Goal: Task Accomplishment & Management: Use online tool/utility

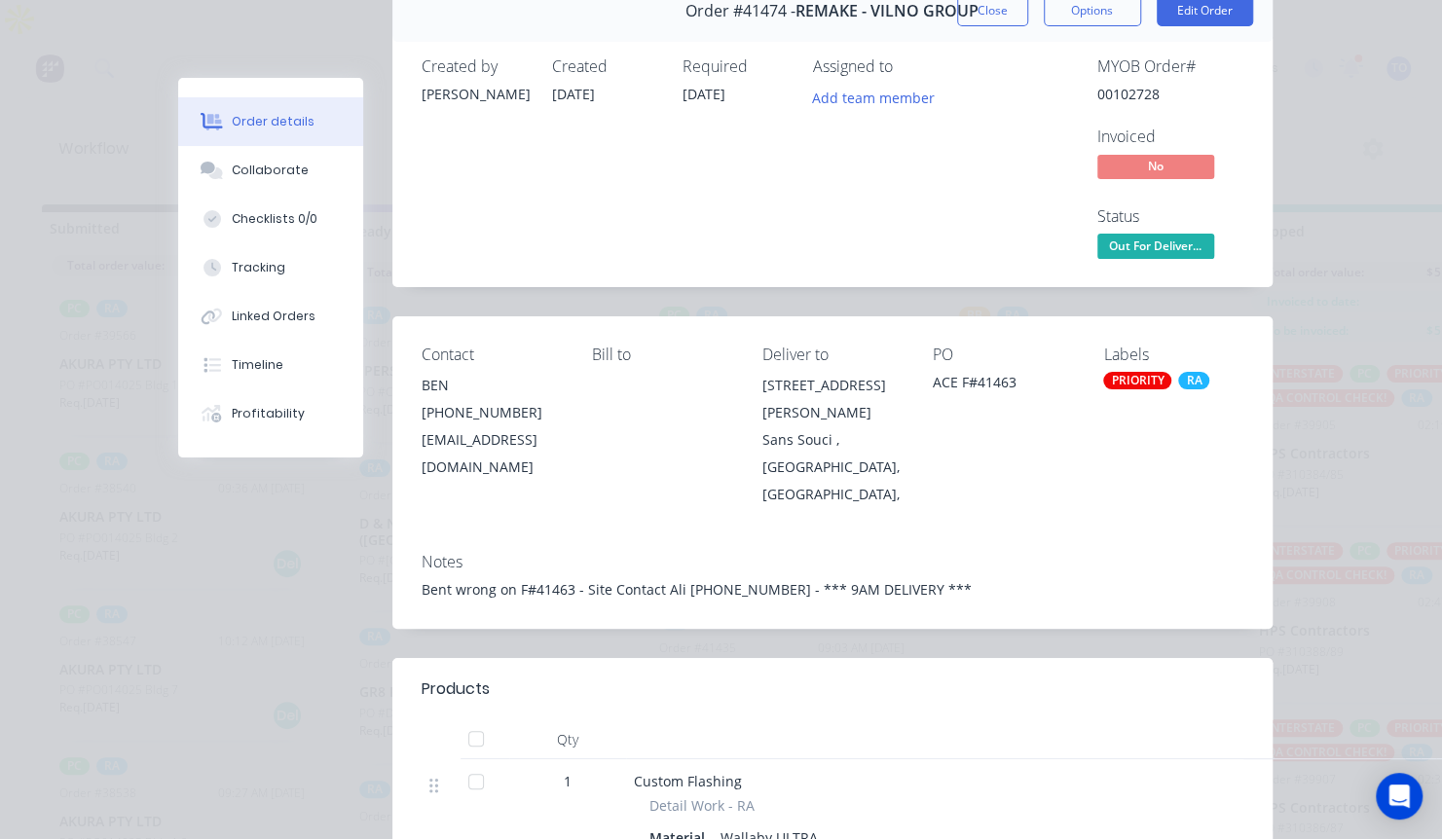
scroll to position [97, 0]
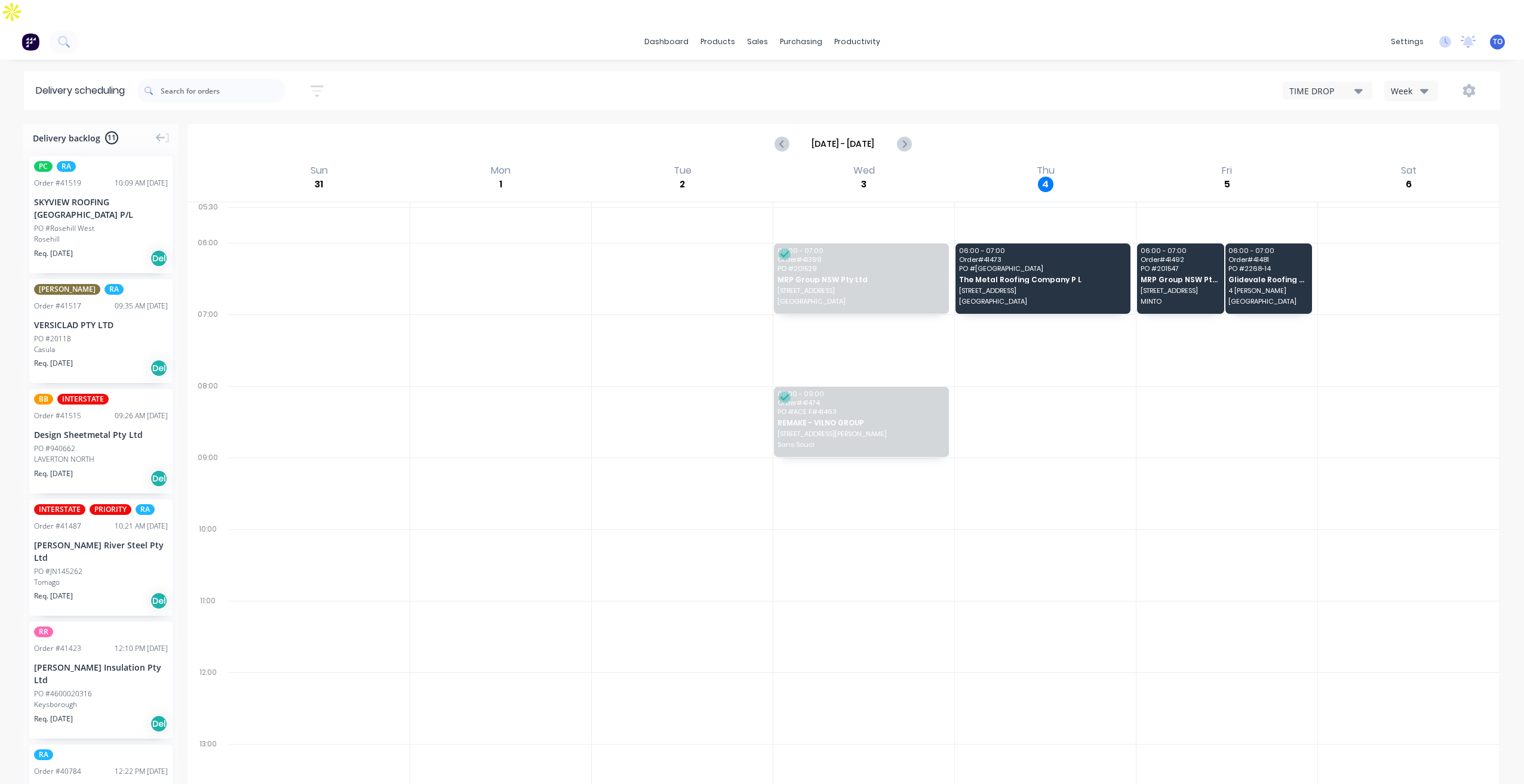
click at [1419, 85] on div "Week" at bounding box center [1408, 91] width 34 height 12
click at [1410, 134] on div "Vehicle" at bounding box center [1444, 146] width 118 height 24
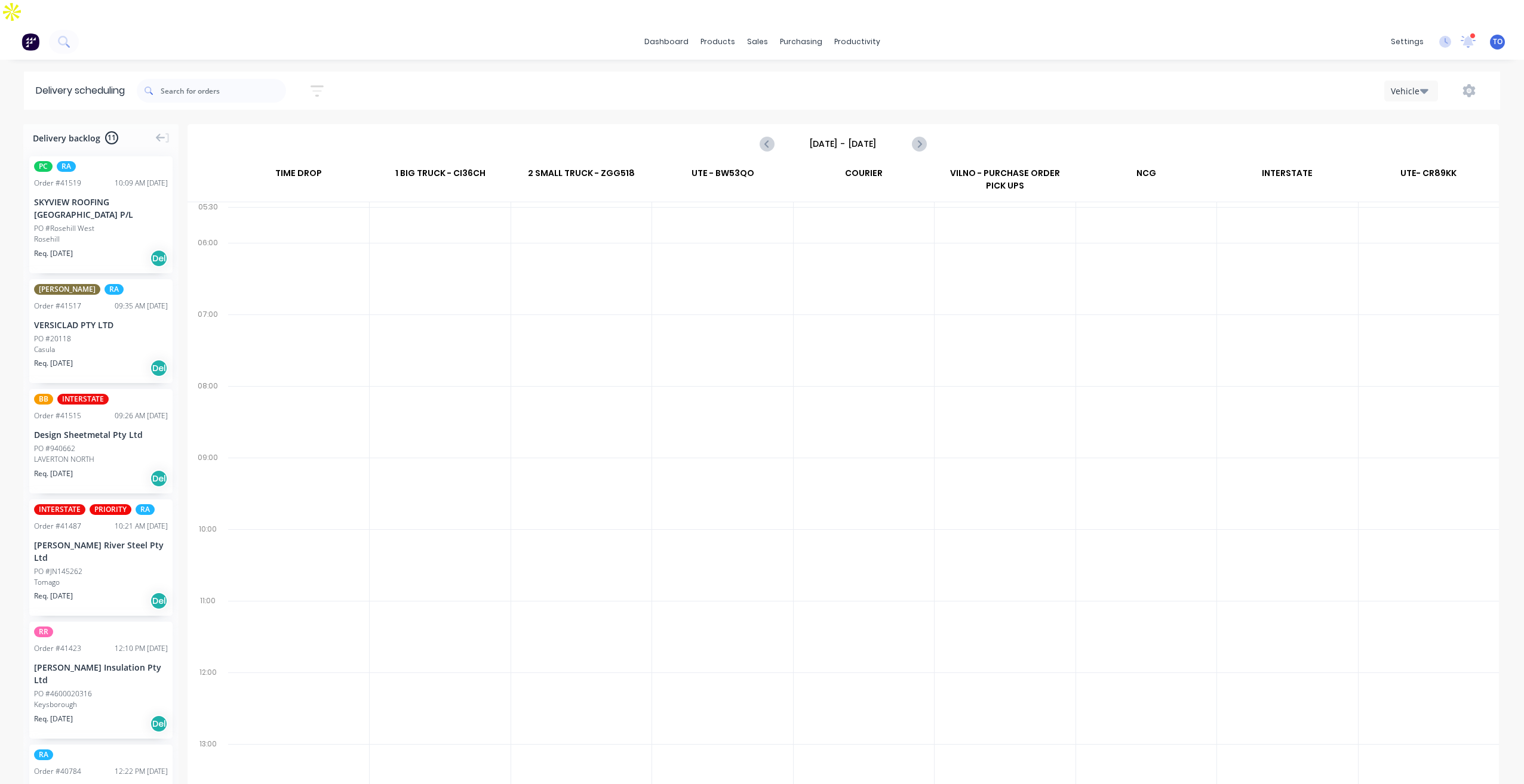
click at [853, 135] on input "Sunday - 31/08/25" at bounding box center [843, 143] width 118 height 18
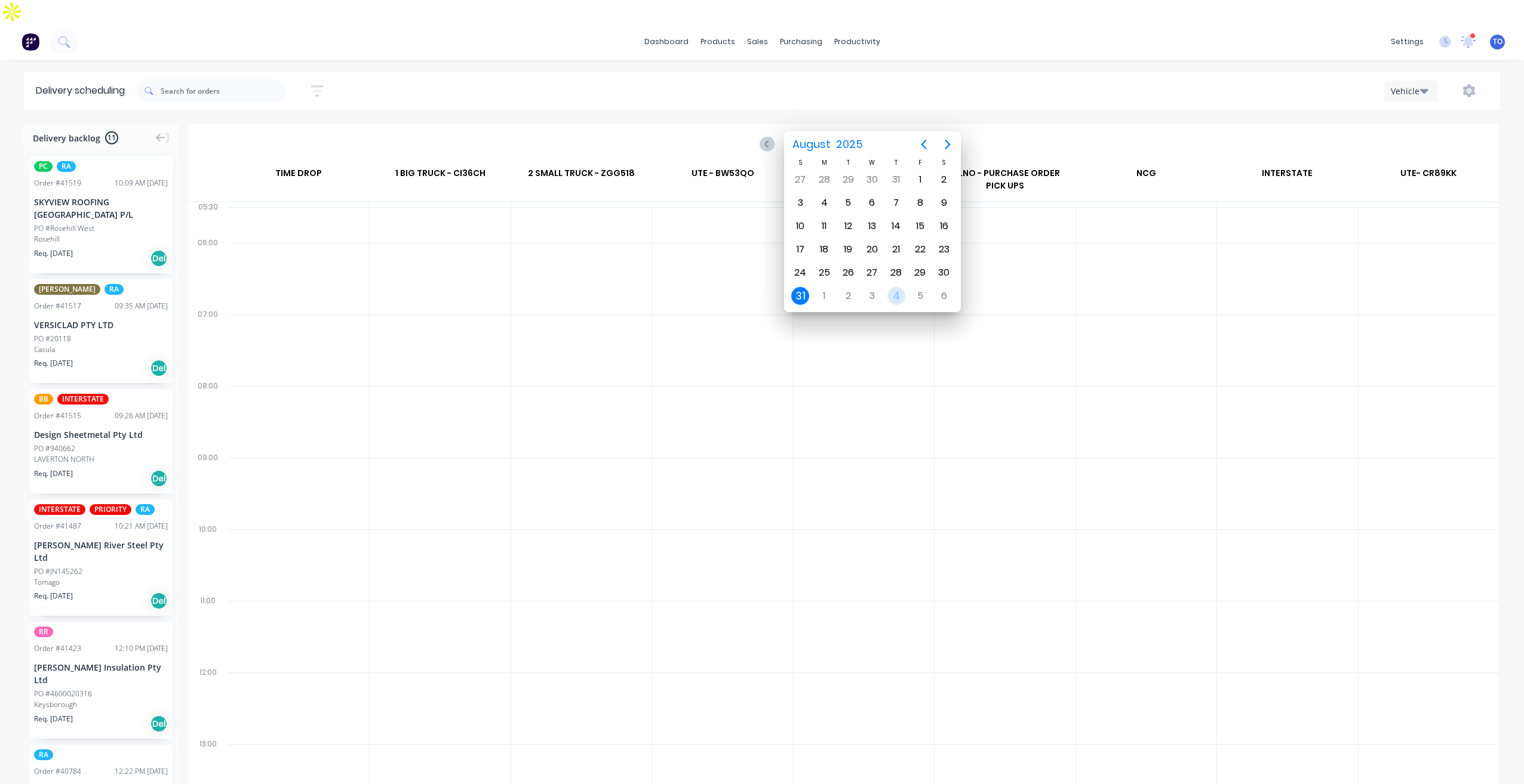
click at [894, 300] on div "4" at bounding box center [896, 295] width 18 height 18
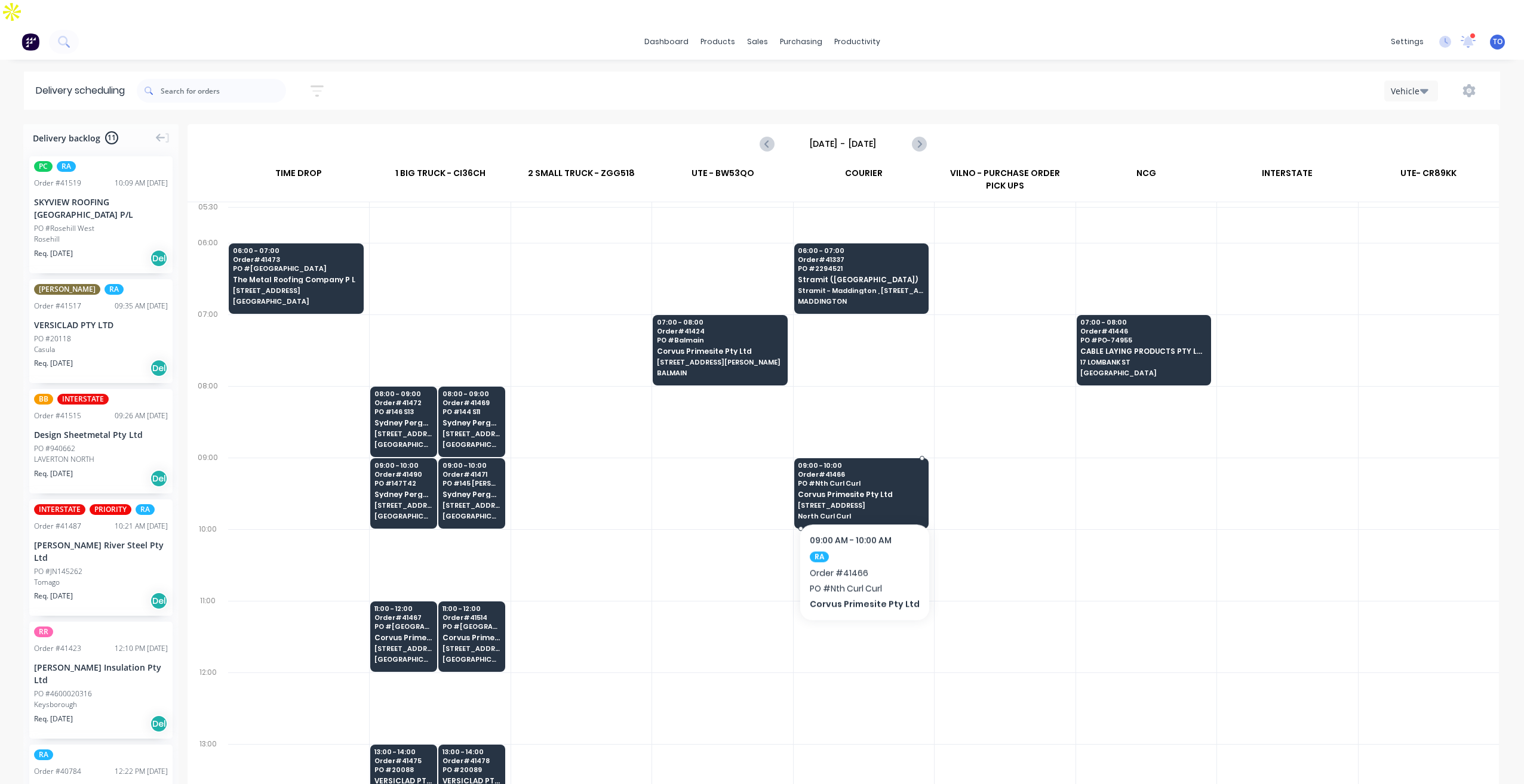
click at [862, 487] on div "09:00 - 10:00 Order # 41466 PO # Nth Curl Curl Corvus Primesite Pty Ltd 50 Head…" at bounding box center [861, 492] width 133 height 67
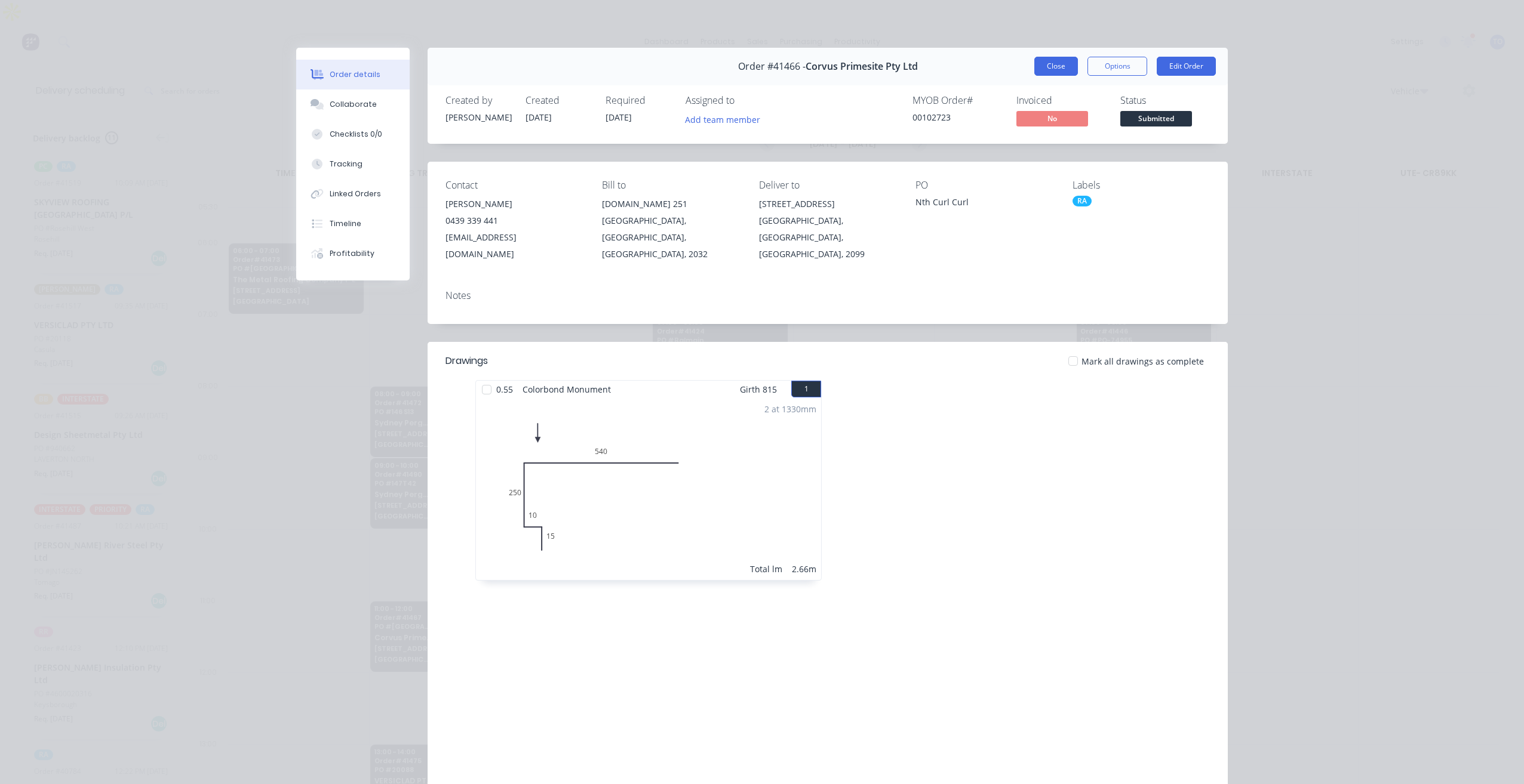
click at [1055, 68] on button "Close" at bounding box center [1055, 66] width 44 height 19
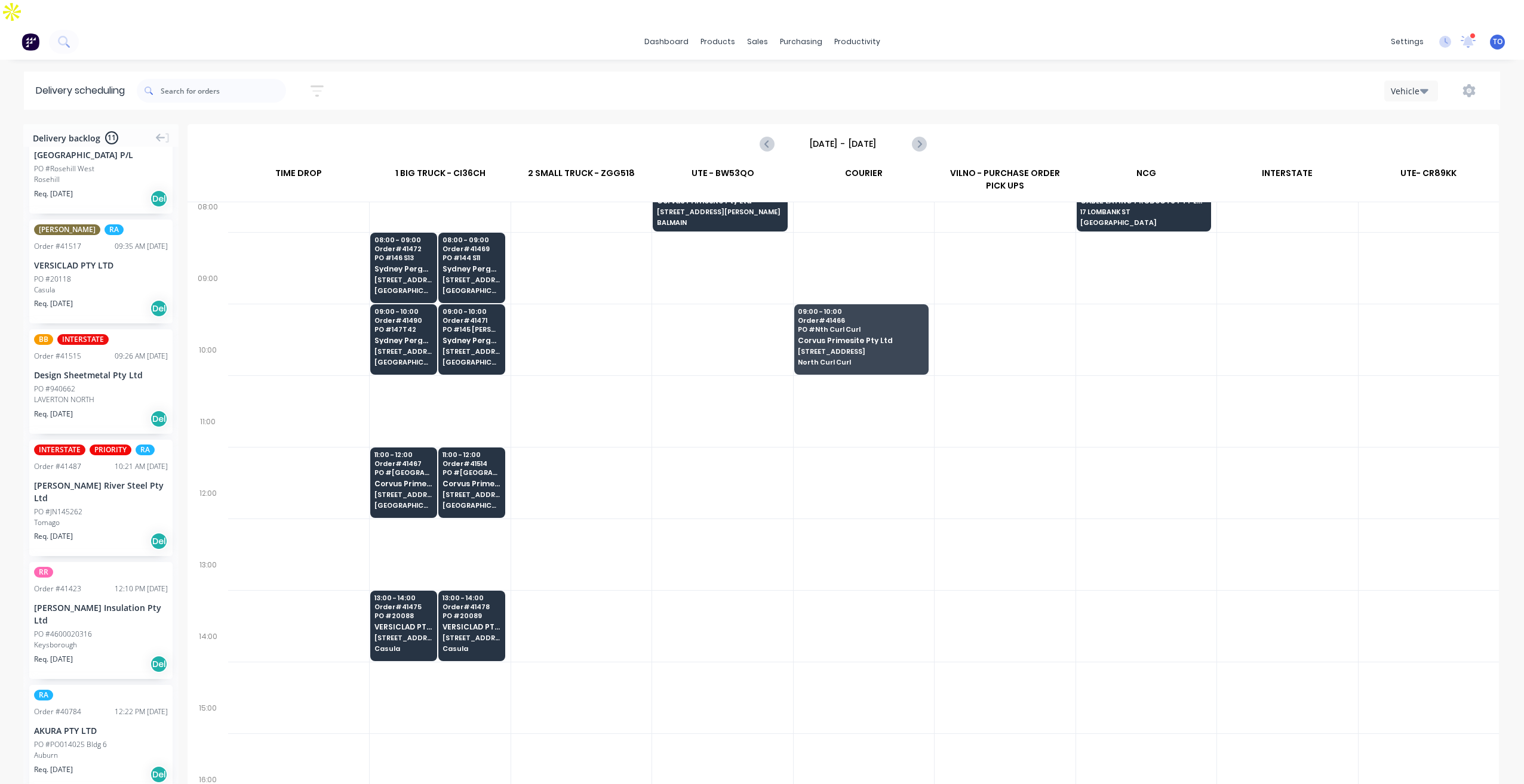
scroll to position [179, 0]
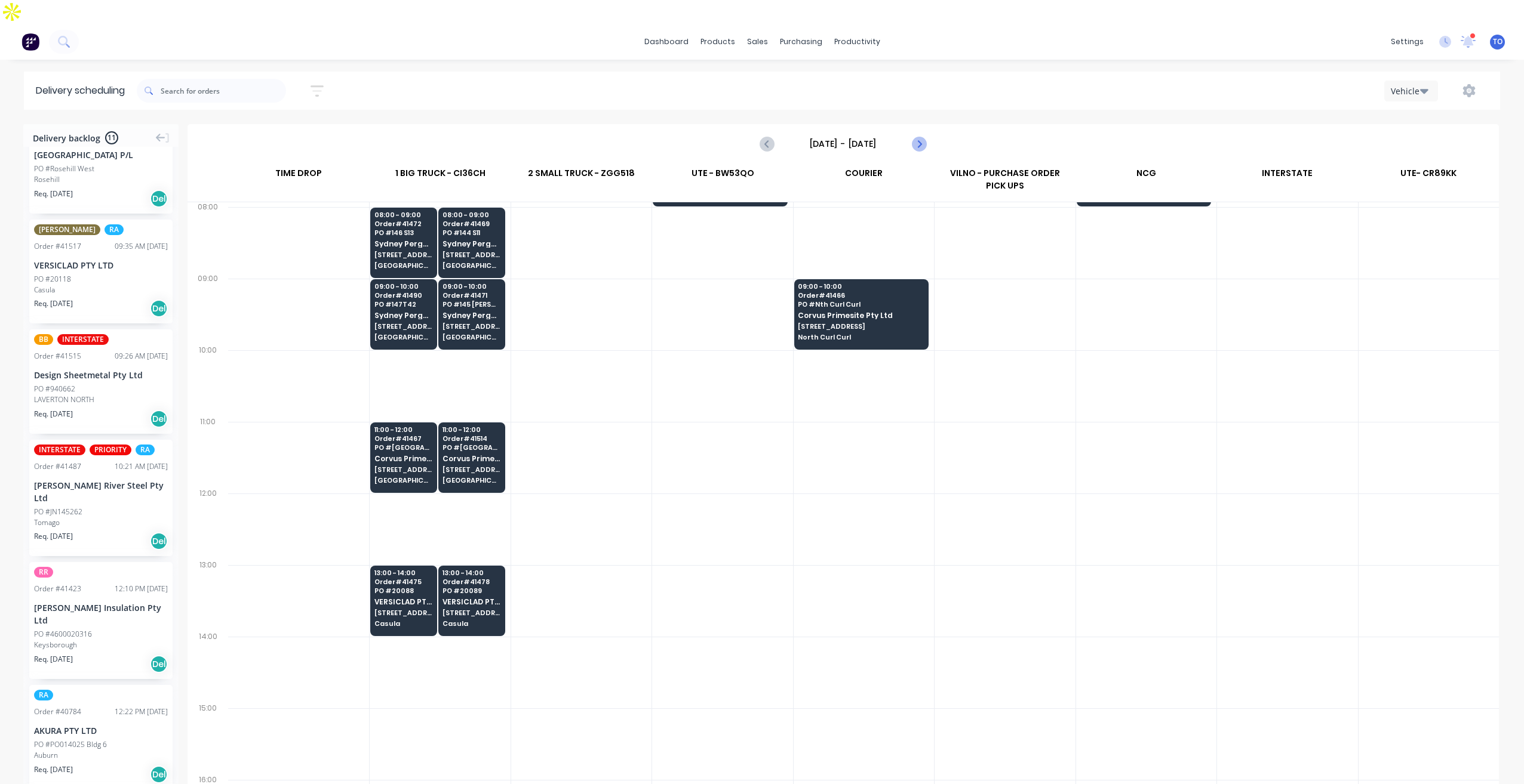
click at [917, 137] on icon "Next page" at bounding box center [918, 143] width 14 height 14
type input "Friday - 05/09/25"
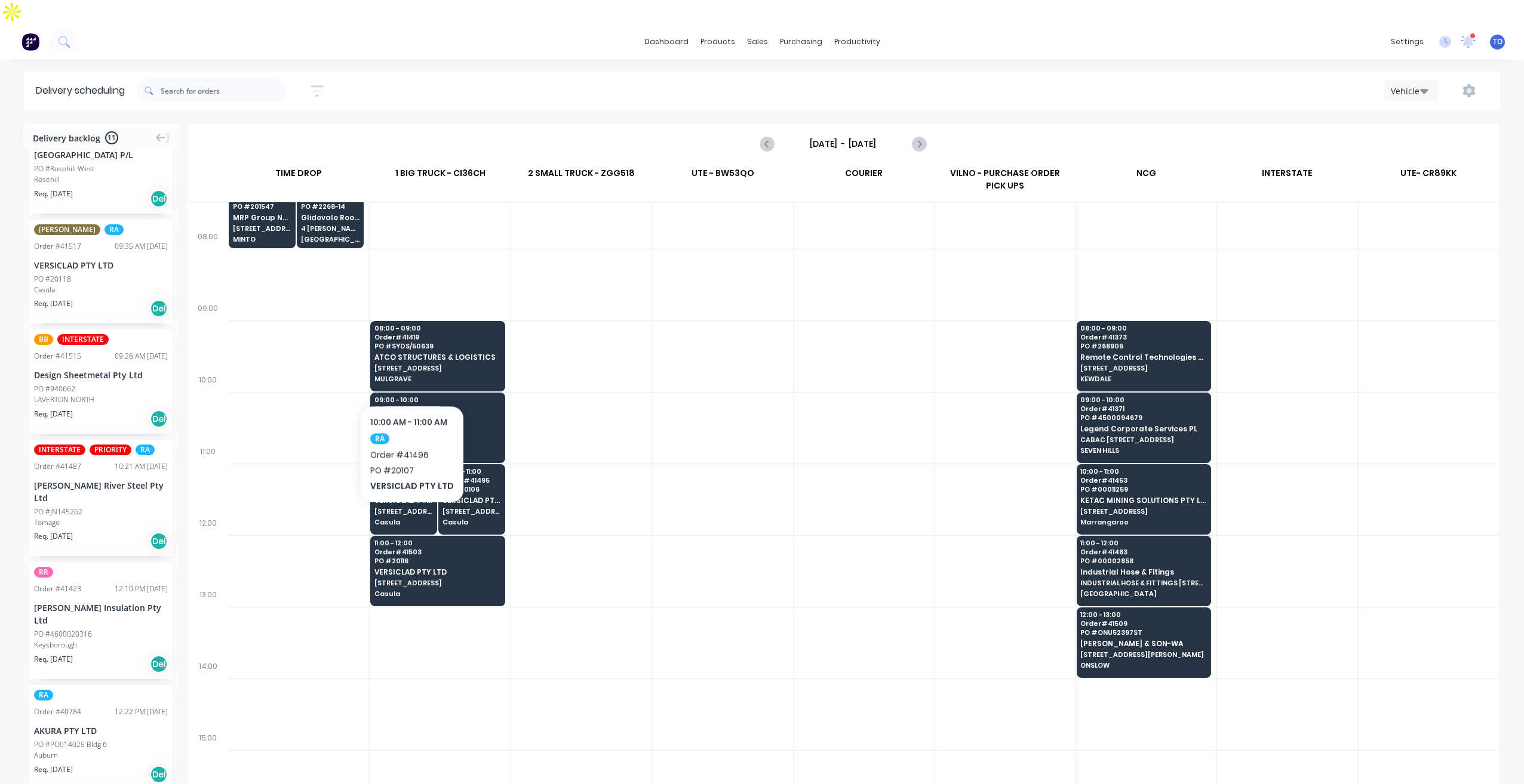
scroll to position [0, 0]
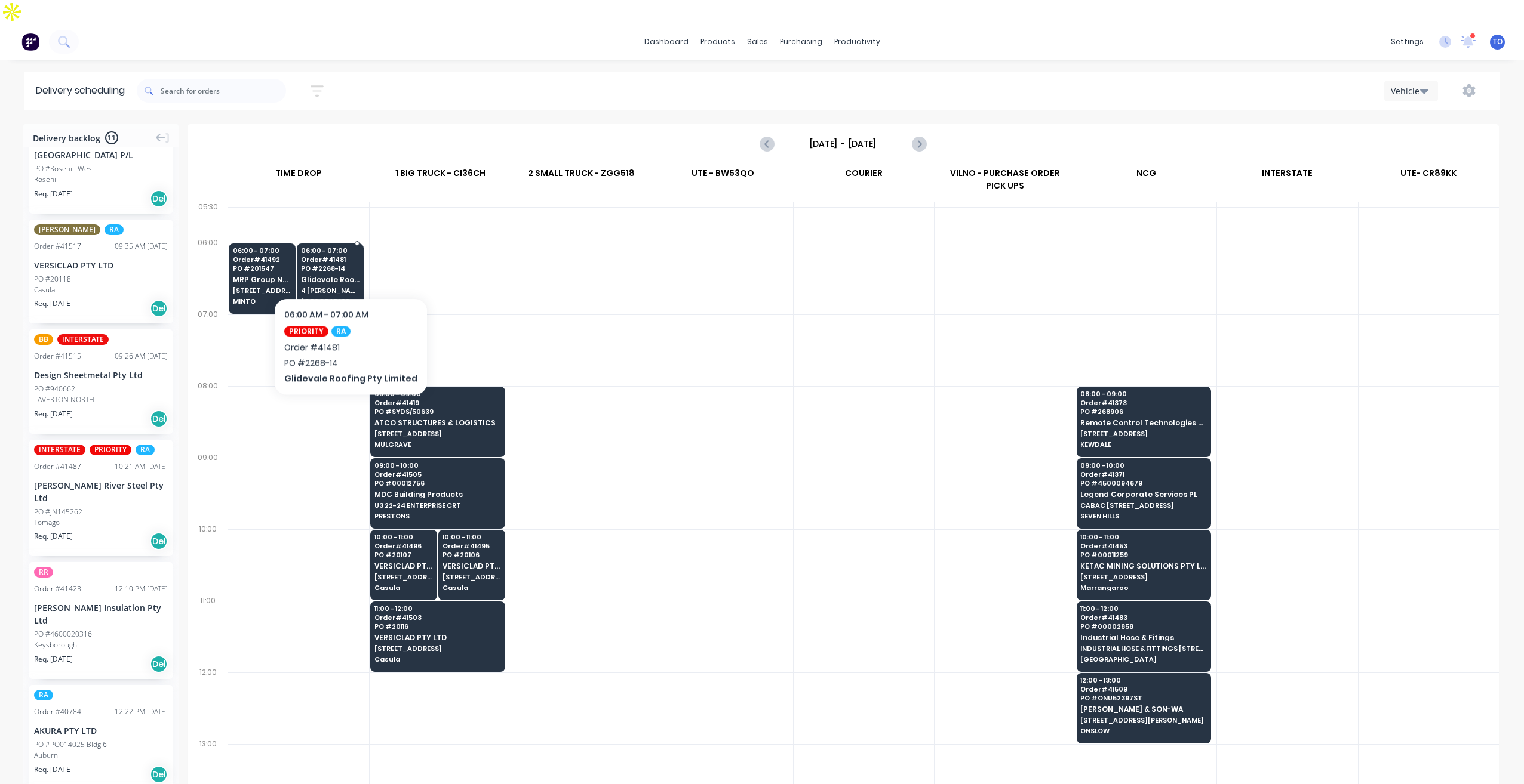
click at [346, 261] on div "06:00 - 07:00 Order # 41481 PO # 2268-14 Glidevale Roofing Pty Limited 4 Achcar…" at bounding box center [330, 276] width 66 height 67
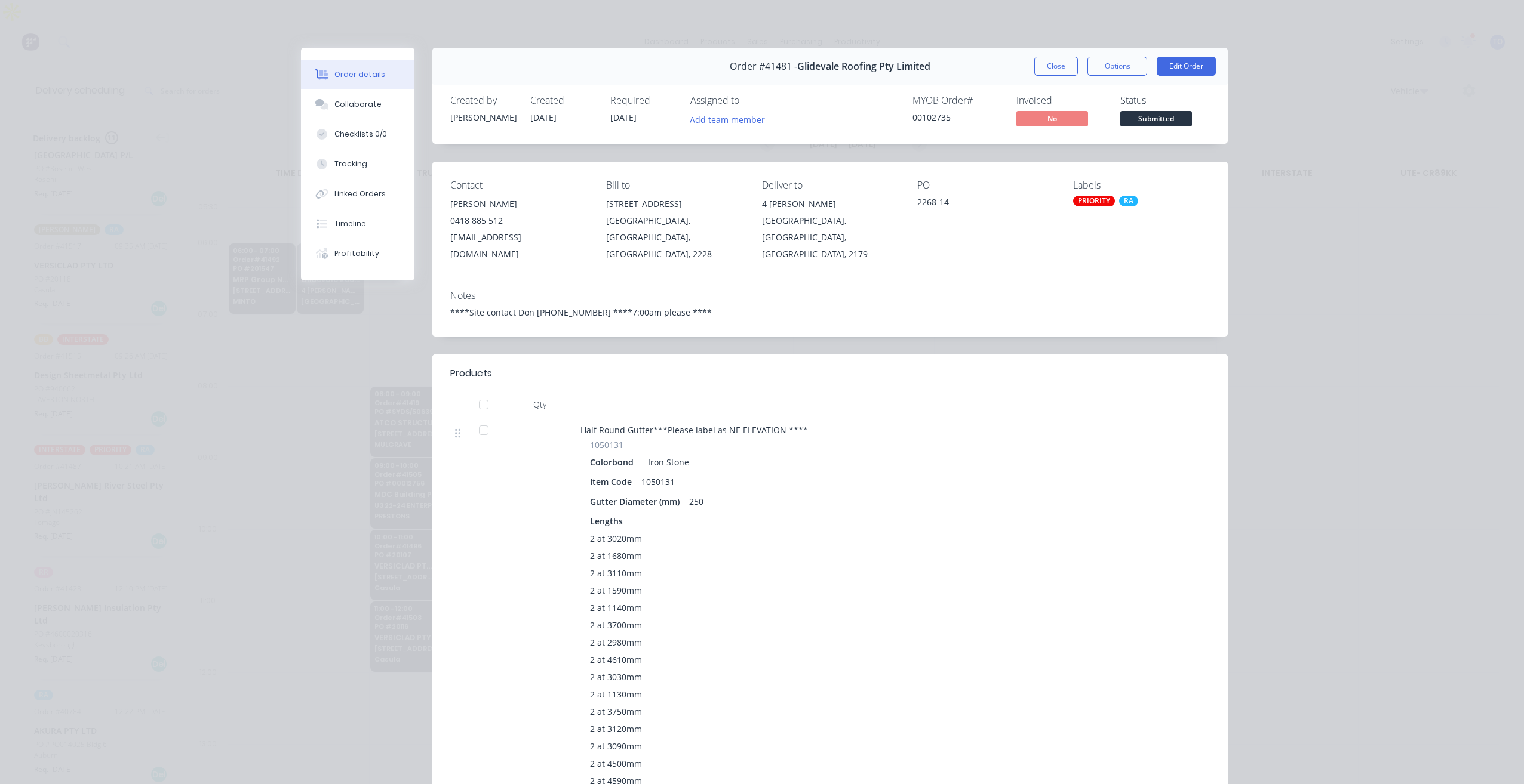
drag, startPoint x: 1044, startPoint y: 70, endPoint x: 939, endPoint y: 82, distance: 105.7
click at [1041, 70] on button "Close" at bounding box center [1055, 66] width 44 height 19
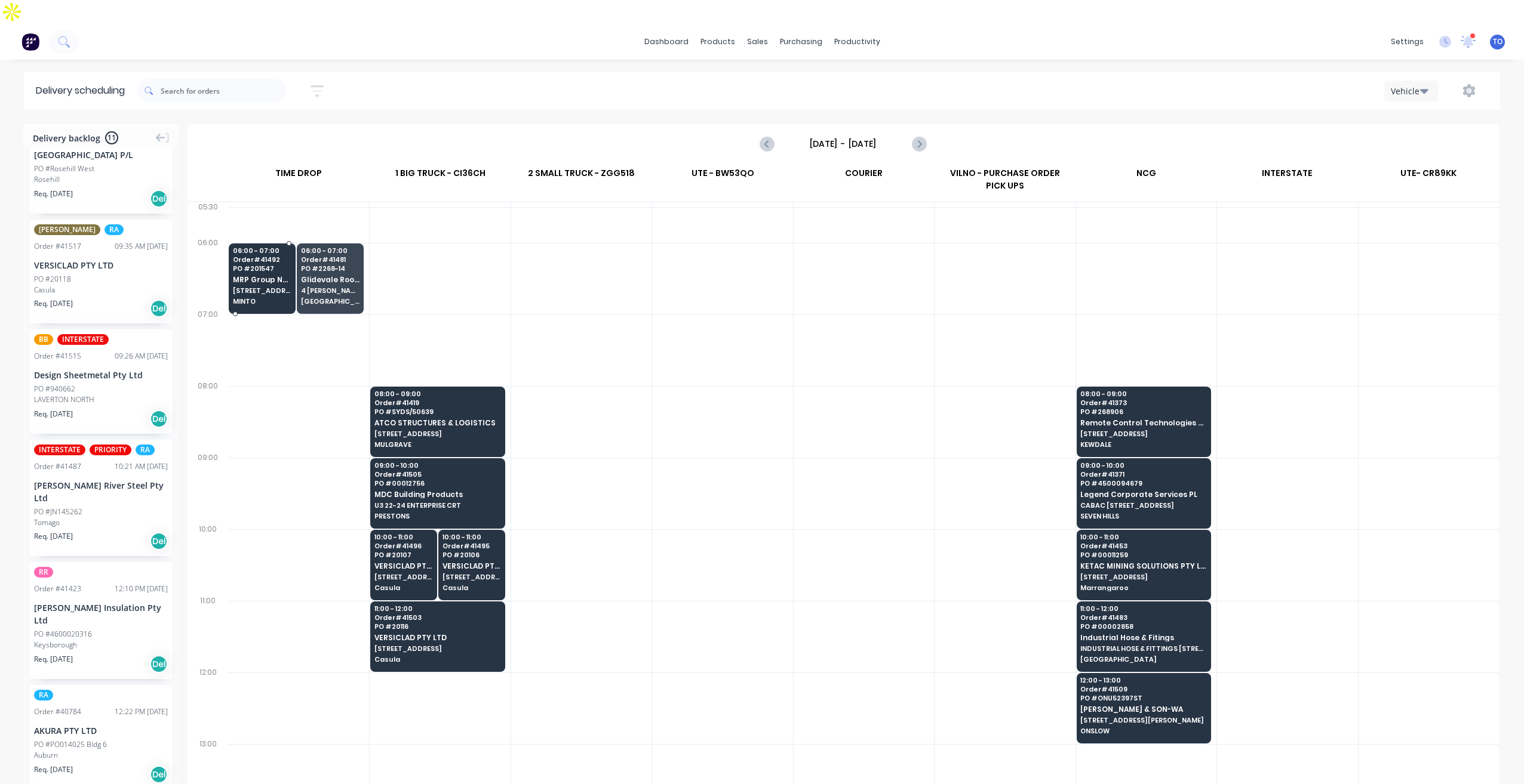
click at [283, 276] on span "MRP Group NSW Pty Ltd" at bounding box center [262, 280] width 58 height 8
